Goal: Communication & Community: Answer question/provide support

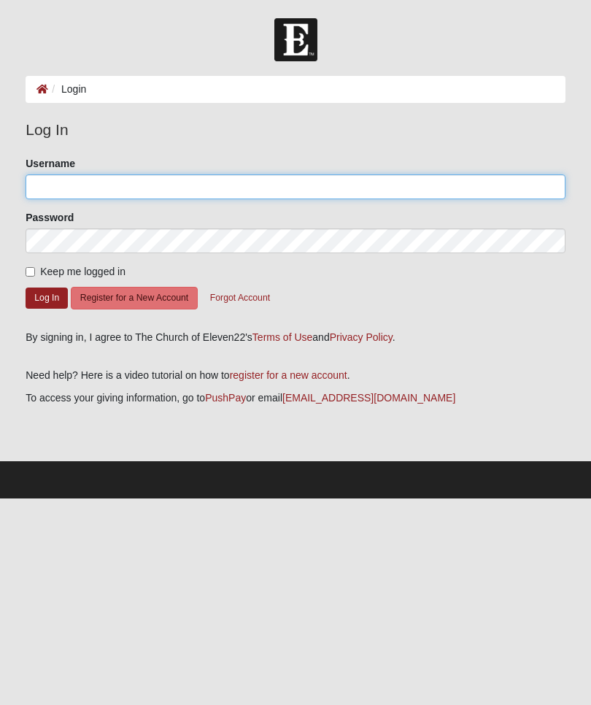
click at [248, 183] on input "Username" at bounding box center [296, 186] width 540 height 25
type input "[EMAIL_ADDRESS][DOMAIN_NAME]"
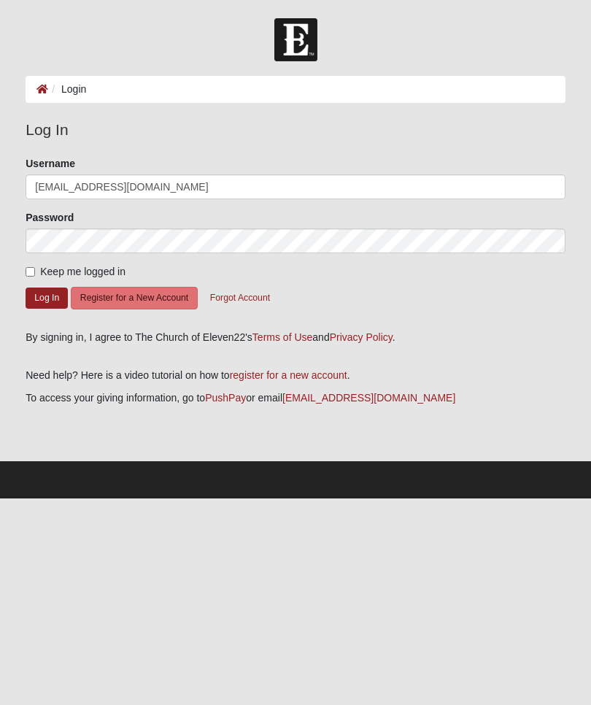
click at [47, 297] on button "Log In" at bounding box center [47, 298] width 42 height 21
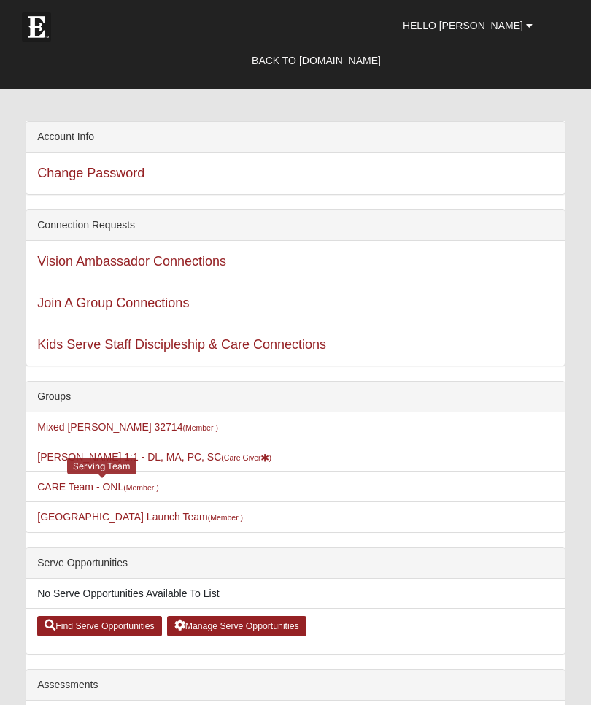
click at [85, 487] on link "CARE Team - ONL (Member )" at bounding box center [97, 487] width 121 height 12
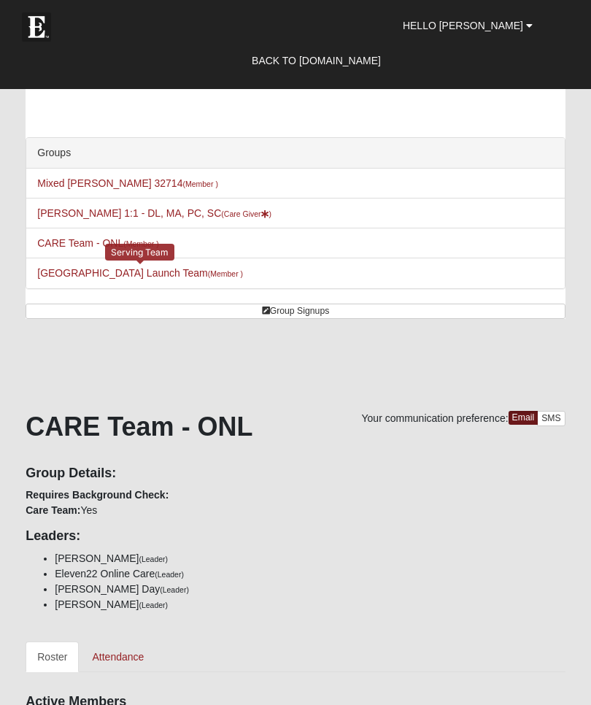
click at [88, 279] on link "St. Augustine Campus Launch Team (Member )" at bounding box center [140, 273] width 206 height 12
click at [73, 242] on link "CARE Team - ONL (Member )" at bounding box center [97, 243] width 121 height 12
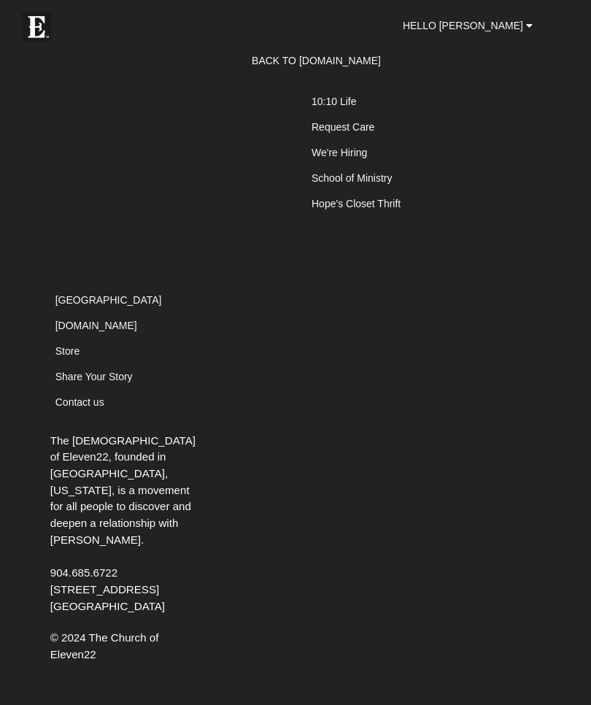
scroll to position [17918, 0]
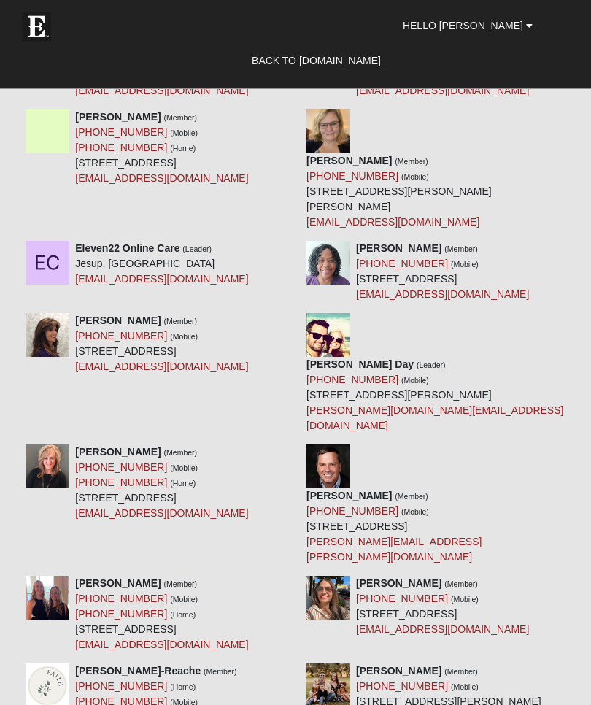
scroll to position [812, 0]
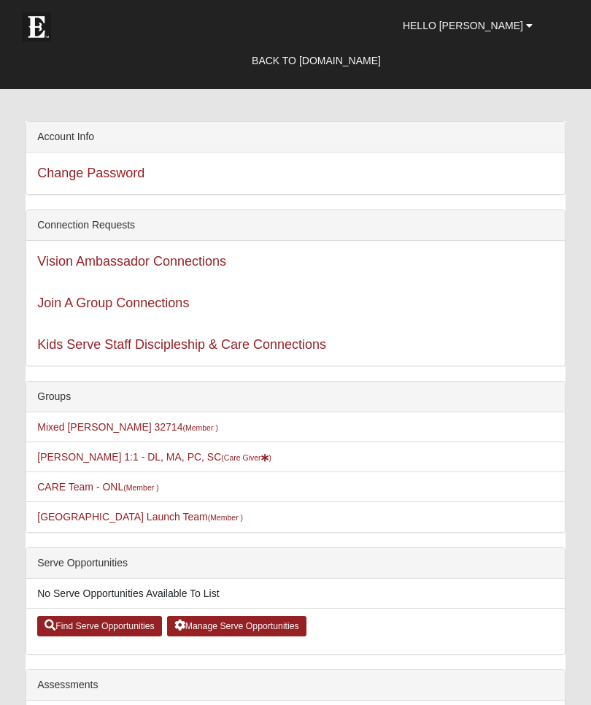
click at [166, 458] on link "Miriam Nieman 1:1 - DL, MA, PC, SC (Care Giver )" at bounding box center [154, 457] width 234 height 12
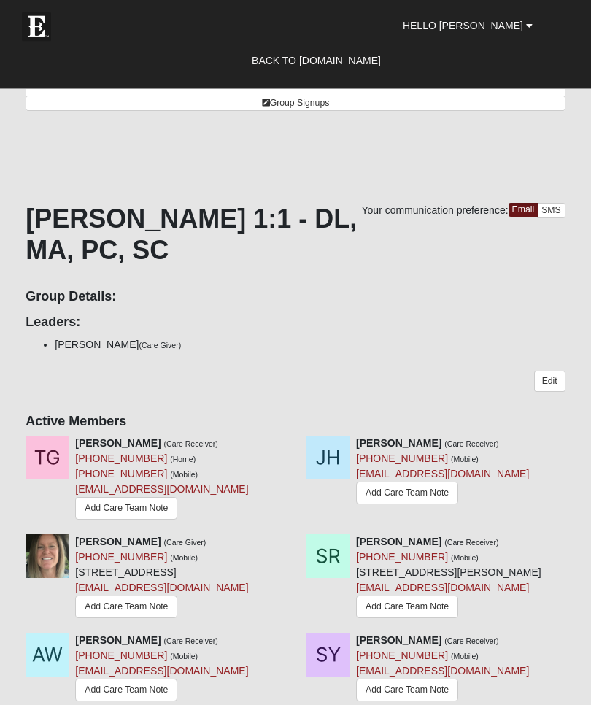
scroll to position [208, 0]
click at [154, 511] on link "Add Care Team Note" at bounding box center [126, 508] width 102 height 23
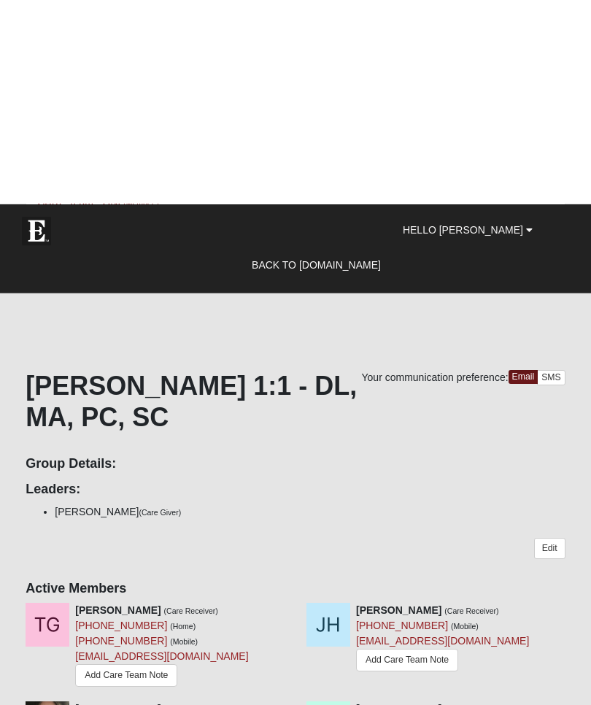
scroll to position [0, 0]
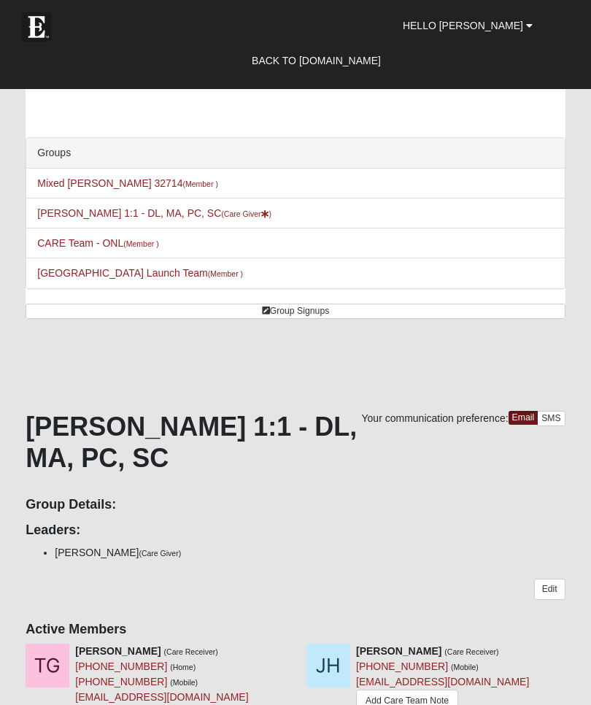
click at [501, 25] on span "Hello [PERSON_NAME]" at bounding box center [463, 26] width 120 height 12
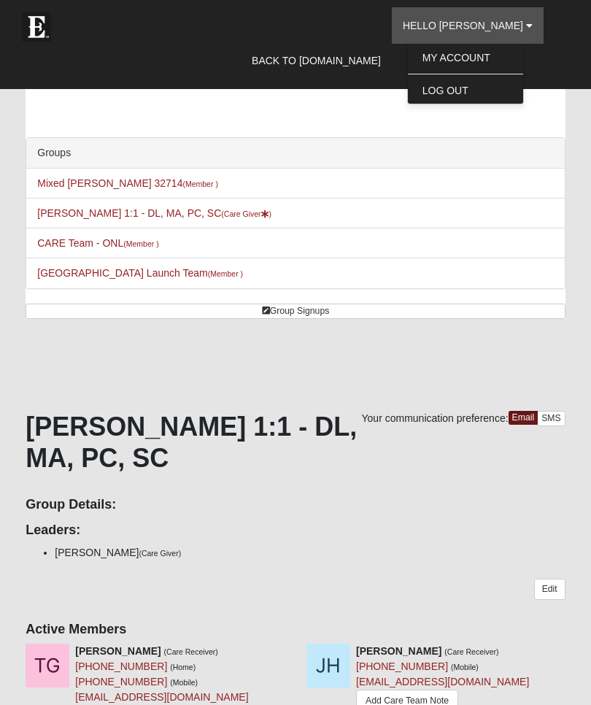
click at [491, 93] on link "Log Out" at bounding box center [465, 90] width 115 height 19
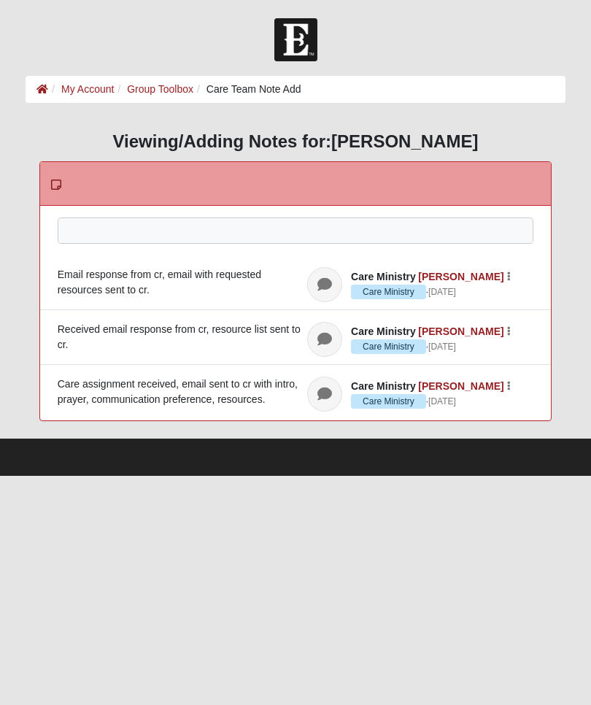
click at [223, 236] on div at bounding box center [295, 250] width 475 height 64
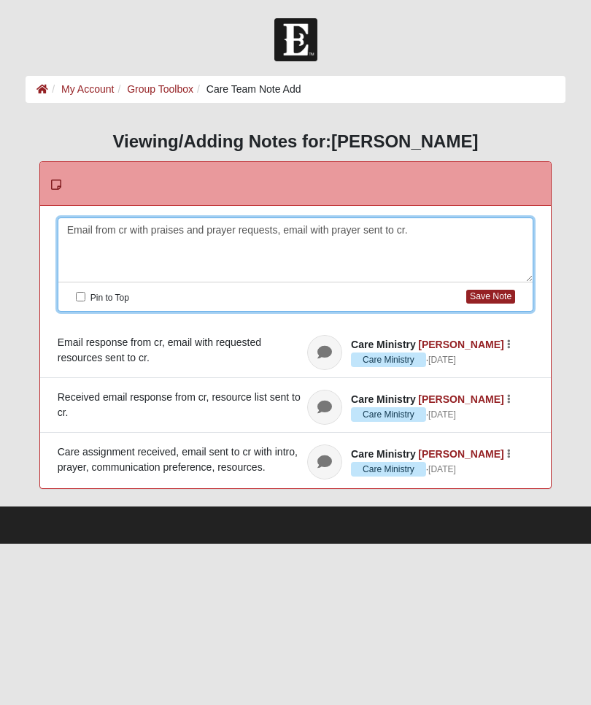
click at [489, 293] on button "Save Note" at bounding box center [490, 297] width 49 height 14
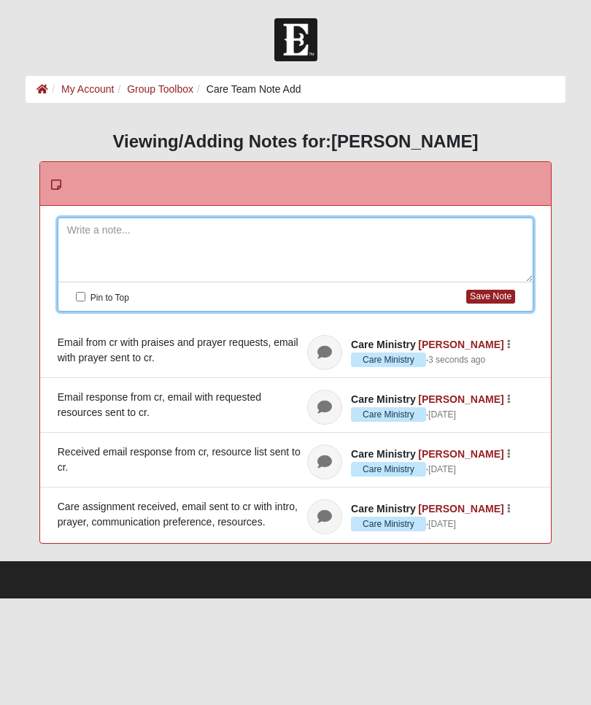
click at [499, 296] on button "Save Note" at bounding box center [490, 297] width 49 height 14
